Goal: Use online tool/utility: Utilize a website feature to perform a specific function

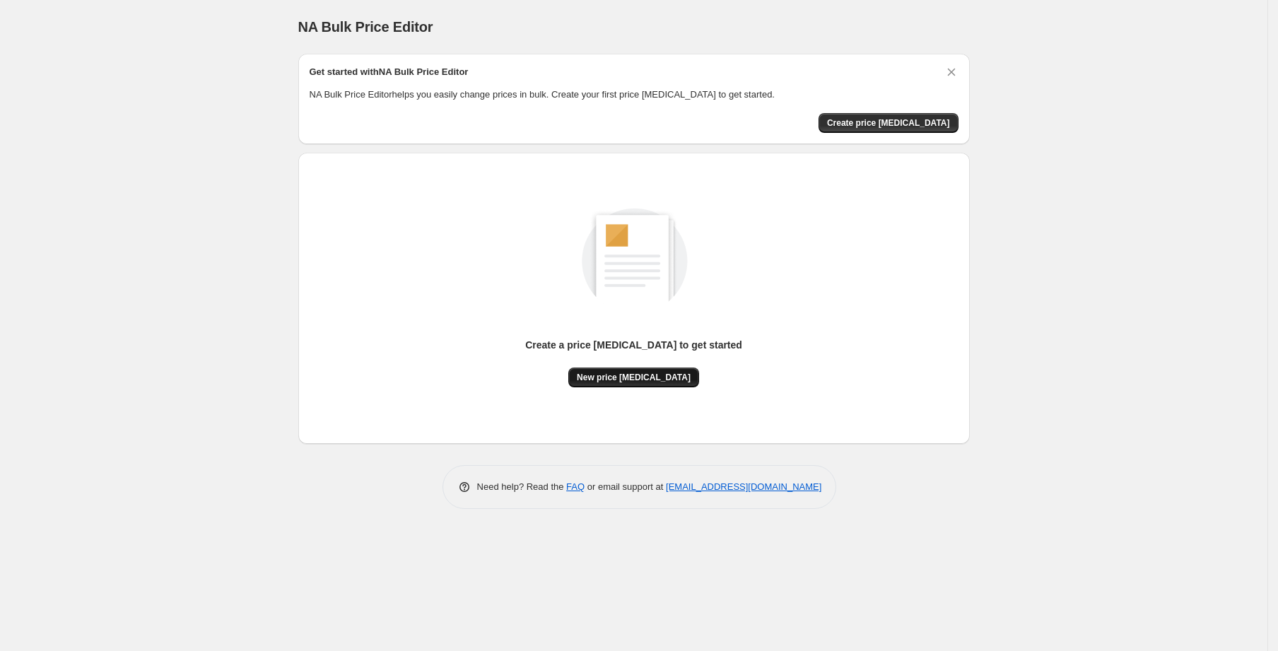
click at [631, 374] on span "New price [MEDICAL_DATA]" at bounding box center [634, 377] width 114 height 11
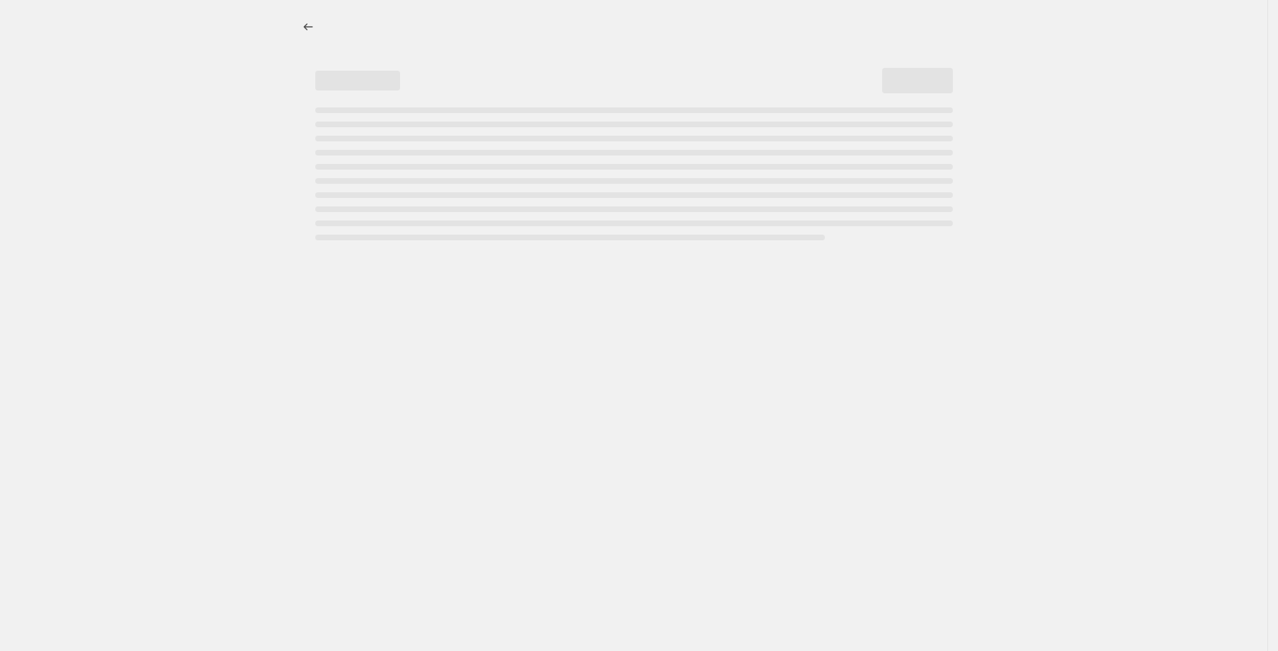
select select "percentage"
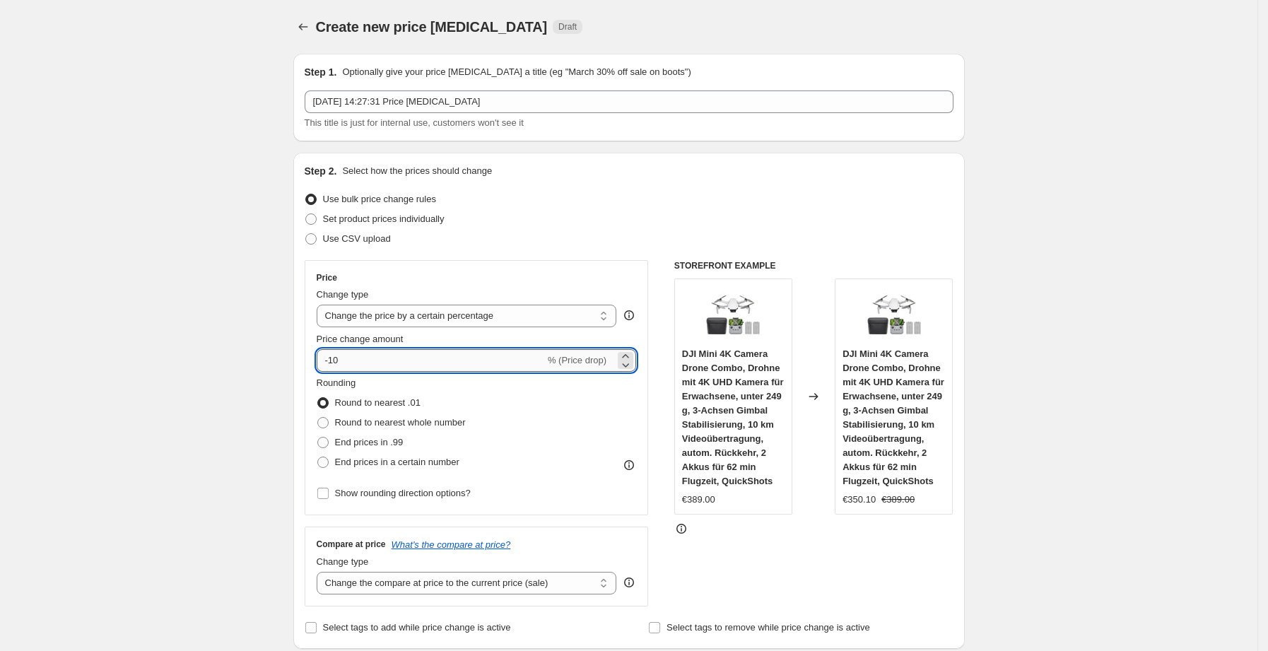
click at [404, 360] on input "-10" at bounding box center [431, 360] width 228 height 23
type input "-1"
type input "-25"
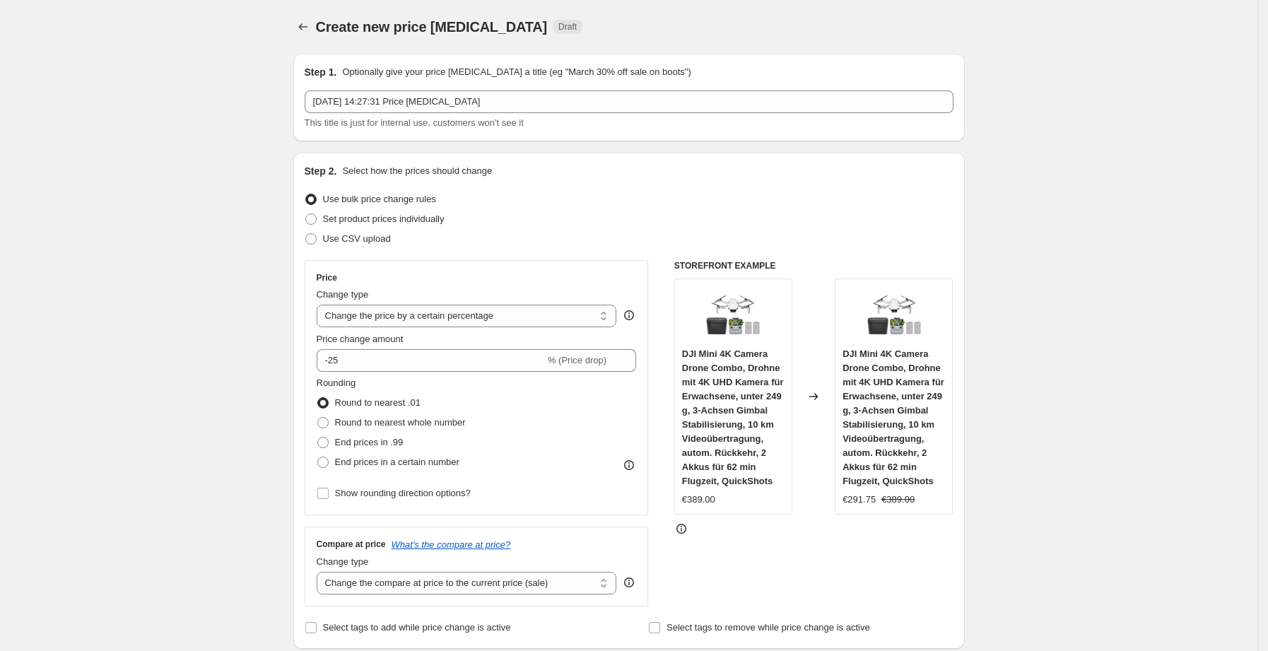
click at [623, 255] on div "Step 2. Select how the prices should change Use bulk price change rules Set pro…" at bounding box center [629, 400] width 649 height 473
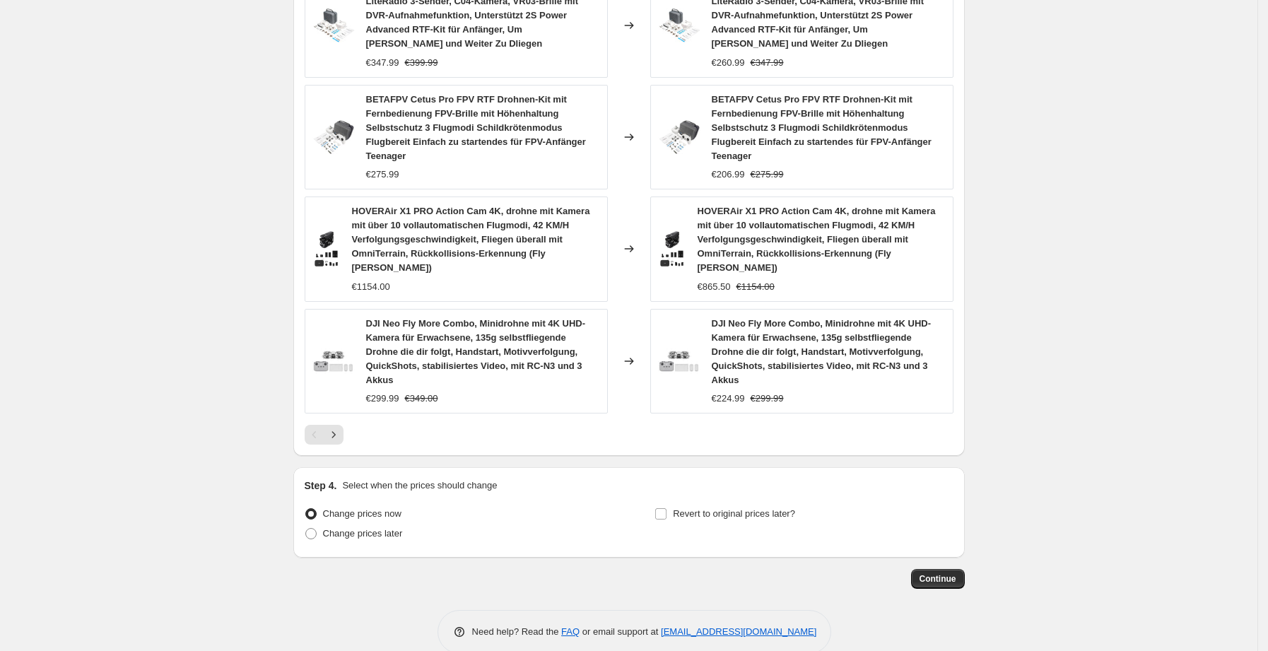
scroll to position [984, 0]
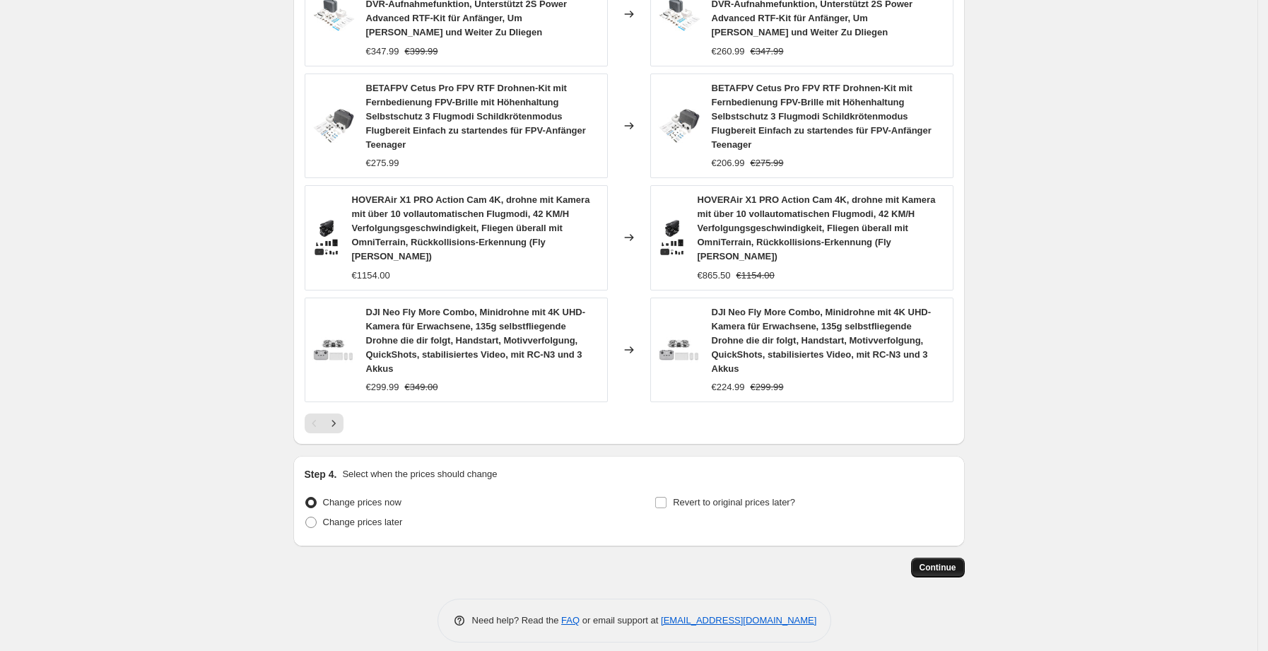
click at [948, 558] on button "Continue" at bounding box center [938, 568] width 54 height 20
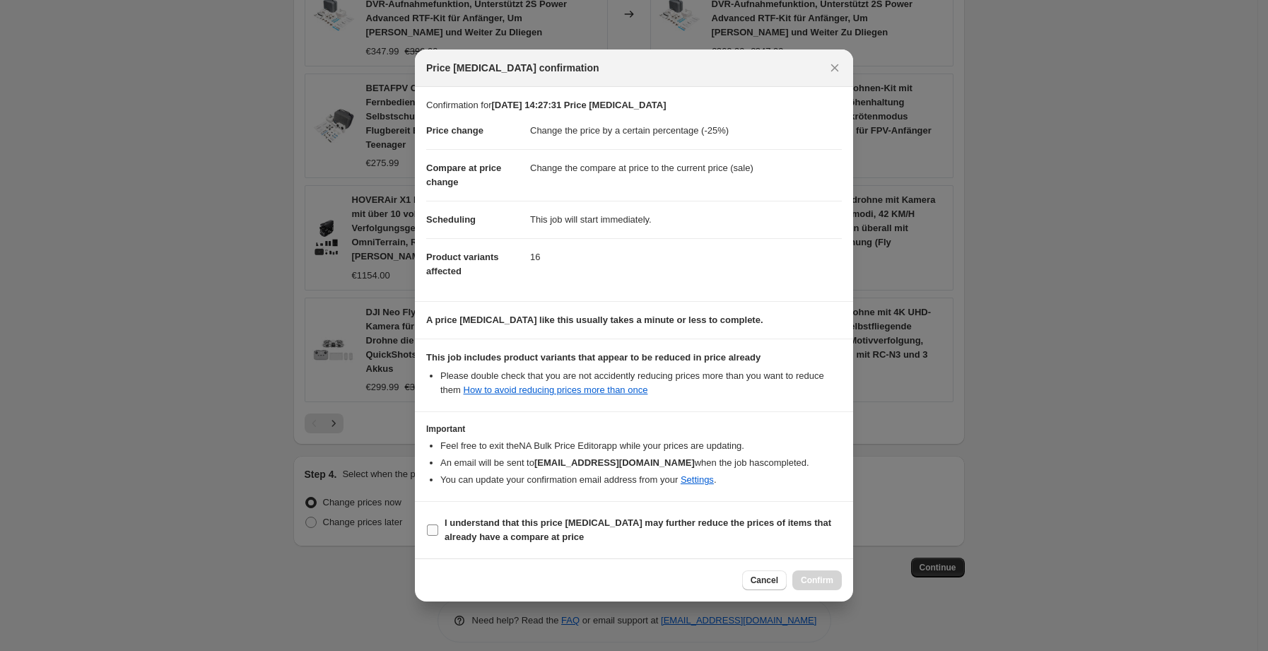
click at [597, 536] on span "I understand that this price [MEDICAL_DATA] may further reduce the prices of it…" at bounding box center [642, 530] width 397 height 28
click at [438, 536] on input "I understand that this price [MEDICAL_DATA] may further reduce the prices of it…" at bounding box center [432, 529] width 11 height 11
checkbox input "true"
click at [815, 583] on span "Confirm" at bounding box center [817, 579] width 33 height 11
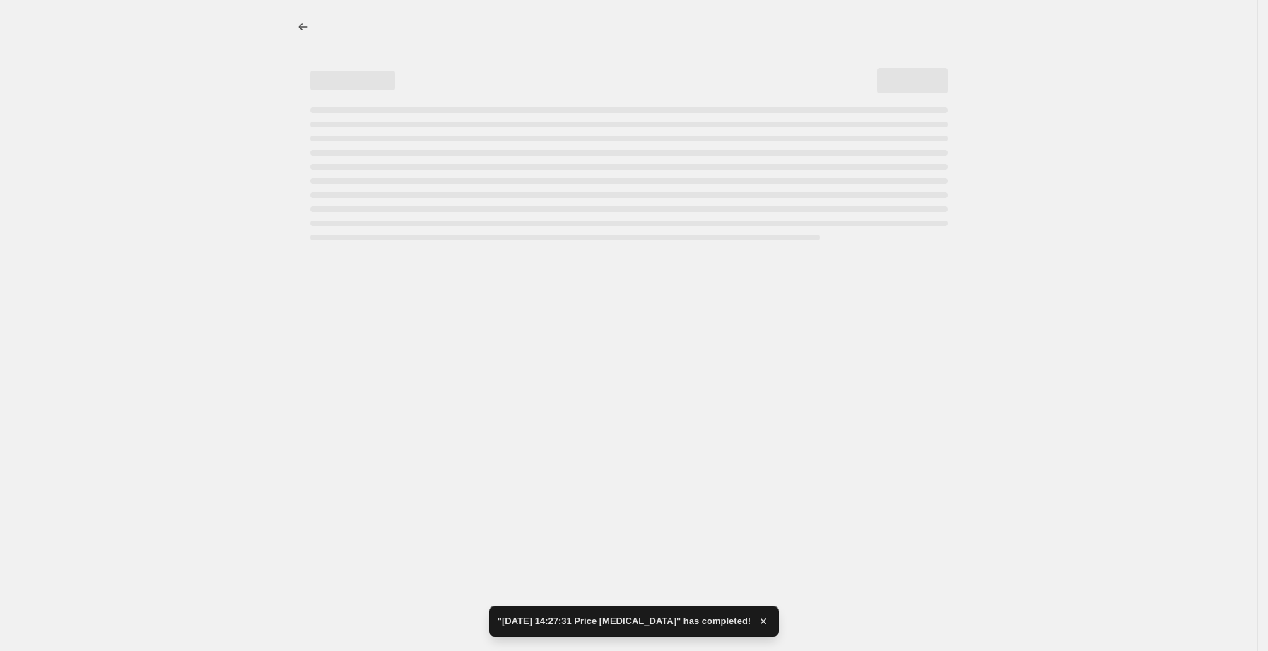
select select "percentage"
